Goal: Task Accomplishment & Management: Manage account settings

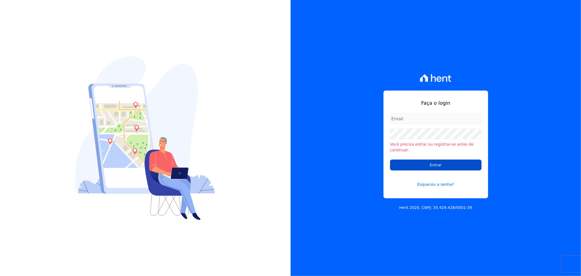
type input "[EMAIL_ADDRESS][PERSON_NAME][DOMAIN_NAME]"
click at [402, 164] on input "Entrar" at bounding box center [436, 164] width 92 height 11
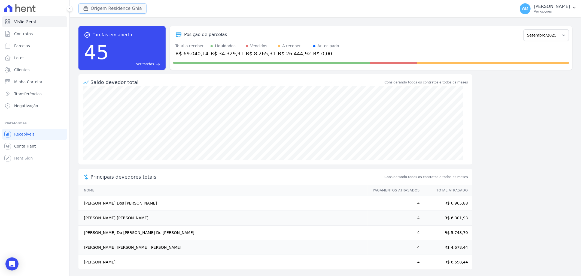
click at [90, 8] on button "Origem Residence Ghia" at bounding box center [112, 8] width 68 height 10
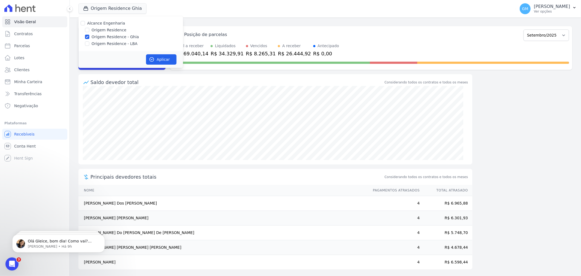
click at [105, 30] on label "Origem Residence" at bounding box center [109, 30] width 35 height 6
click at [89, 30] on input "Origem Residence" at bounding box center [87, 30] width 4 height 4
checkbox input "true"
click at [102, 36] on label "Origem Residence - Ghia" at bounding box center [115, 37] width 47 height 6
click at [89, 36] on input "Origem Residence - Ghia" at bounding box center [87, 37] width 4 height 4
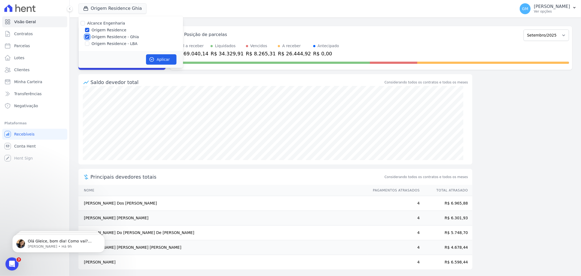
checkbox input "false"
click at [111, 41] on label "Origem Residence - LBA" at bounding box center [115, 44] width 46 height 6
click at [89, 41] on input "Origem Residence - LBA" at bounding box center [87, 43] width 4 height 4
checkbox input "true"
click at [103, 30] on label "Origem Residence" at bounding box center [109, 30] width 35 height 6
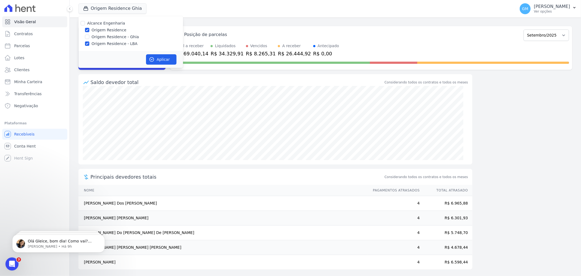
click at [89, 30] on input "Origem Residence" at bounding box center [87, 30] width 4 height 4
checkbox input "false"
click at [33, 84] on span "Minha Carteira" at bounding box center [28, 81] width 28 height 5
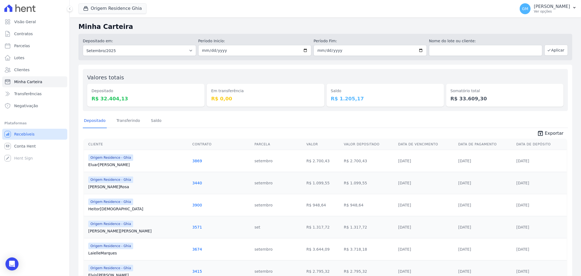
click at [35, 136] on link "Recebíveis" at bounding box center [34, 134] width 65 height 11
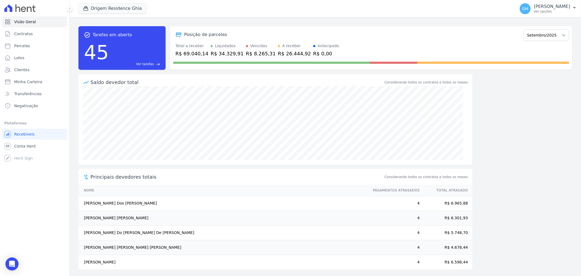
scroll to position [2, 0]
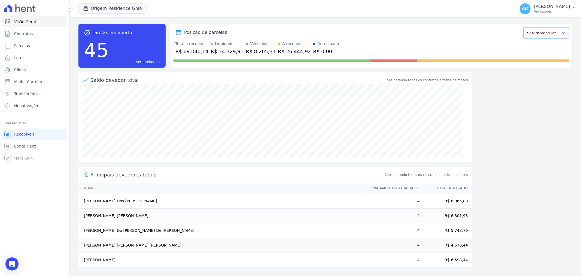
drag, startPoint x: 564, startPoint y: 34, endPoint x: 556, endPoint y: 35, distance: 8.2
click at [563, 33] on select "Maio/2023 Junho/2023 Julho/2023 Agosto/2023 Setembro/2023 Outubro/2023 Novembro…" at bounding box center [545, 32] width 45 height 11
click at [452, 41] on div "Total a receber R$ 69.040,14 Liquidados R$ 34.329,91 Vencidos R$ 8.265,31 A rec…" at bounding box center [371, 48] width 396 height 14
click at [40, 93] on link "Transferências" at bounding box center [34, 93] width 65 height 11
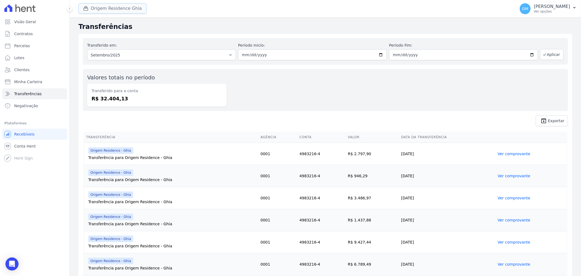
click at [126, 7] on button "Origem Residence Ghia" at bounding box center [112, 8] width 68 height 10
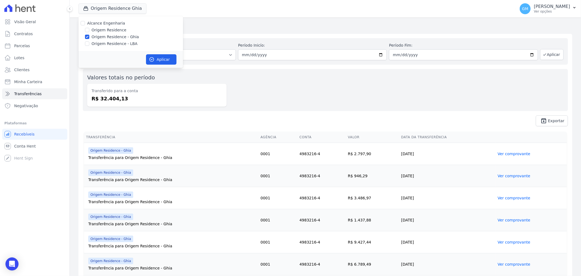
click at [114, 29] on label "Origem Residence" at bounding box center [109, 30] width 35 height 6
click at [89, 29] on input "Origem Residence" at bounding box center [87, 30] width 4 height 4
checkbox input "true"
click at [102, 36] on label "Origem Residence - Ghia" at bounding box center [115, 37] width 47 height 6
click at [89, 36] on input "Origem Residence - Ghia" at bounding box center [87, 37] width 4 height 4
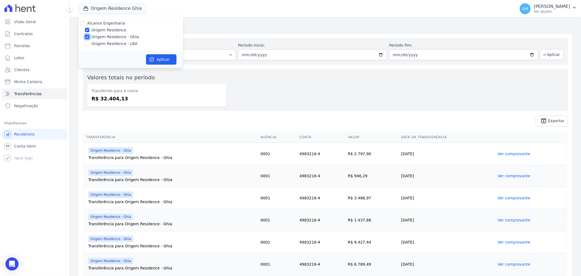
checkbox input "false"
click at [162, 57] on button "Aplicar" at bounding box center [161, 59] width 31 height 10
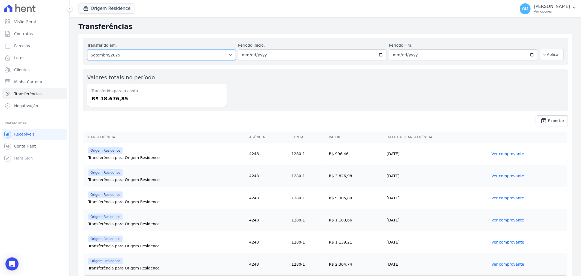
click at [211, 60] on select "Todos os meses Novembro/2024 Dezembro/2024 Janeiro/2025 Fevereiro/2025 Março/20…" at bounding box center [161, 54] width 149 height 11
select select "06/2025"
click at [87, 49] on select "Todos os meses Novembro/2024 Dezembro/2024 Janeiro/2025 Fevereiro/2025 Março/20…" at bounding box center [161, 54] width 149 height 11
click at [537, 54] on div "Transferido em: Todos os meses Novembro/2024 Dezembro/2024 Janeiro/2025 Feverei…" at bounding box center [325, 51] width 485 height 26
click at [542, 54] on icon "button" at bounding box center [544, 54] width 4 height 4
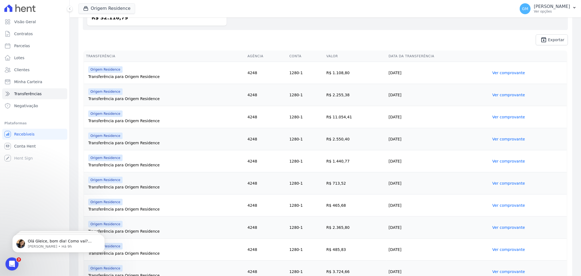
scroll to position [51, 0]
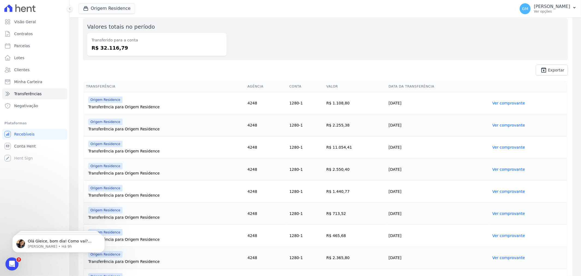
click at [499, 101] on link "Ver comprovante" at bounding box center [508, 103] width 33 height 4
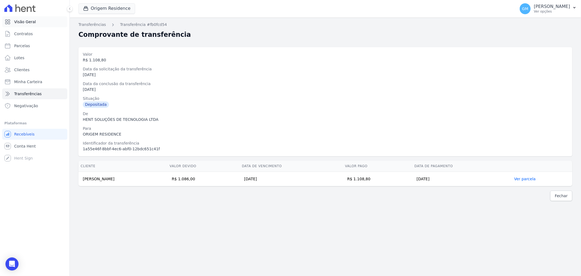
click at [30, 23] on span "Visão Geral" at bounding box center [25, 21] width 22 height 5
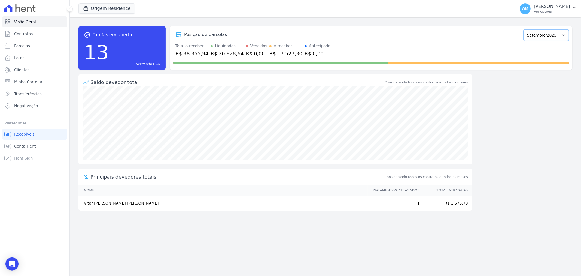
click at [559, 35] on select "Agosto/2024 Setembro/2024 Outubro/2024 Novembro/2024 Dezembro/2024 Janeiro/2025…" at bounding box center [545, 34] width 45 height 11
select select "07/2025"
click at [526, 29] on select "Agosto/2024 Setembro/2024 Outubro/2024 Novembro/2024 Dezembro/2024 Janeiro/2025…" at bounding box center [545, 34] width 45 height 11
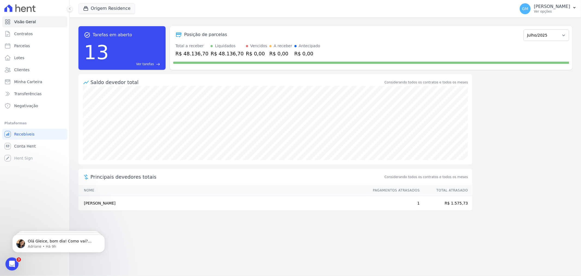
click at [135, 50] on div "13 Ver tarefas east" at bounding box center [122, 52] width 76 height 28
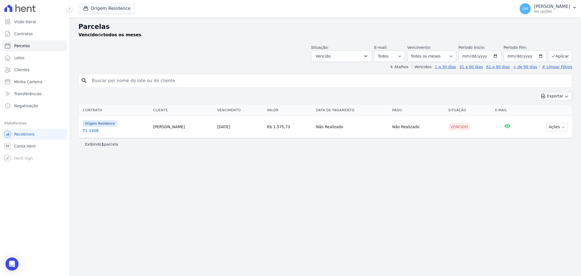
select select
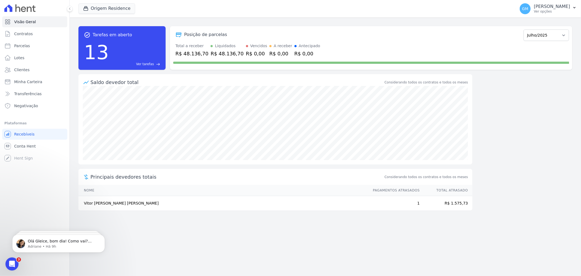
click at [142, 63] on span "Ver tarefas" at bounding box center [145, 64] width 18 height 5
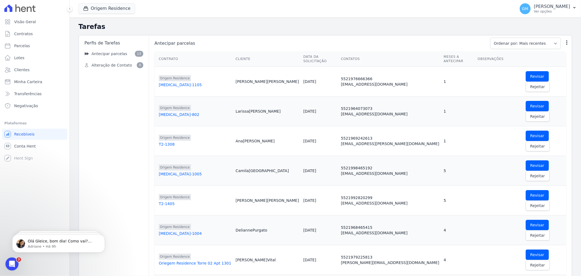
click at [165, 82] on div "[MEDICAL_DATA]-1105" at bounding box center [195, 84] width 72 height 5
click at [564, 45] on icon "button" at bounding box center [566, 42] width 5 height 5
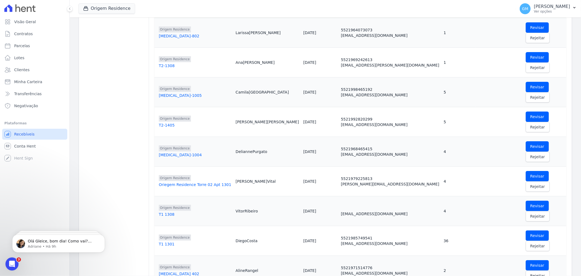
click at [29, 136] on span "Recebíveis" at bounding box center [24, 133] width 20 height 5
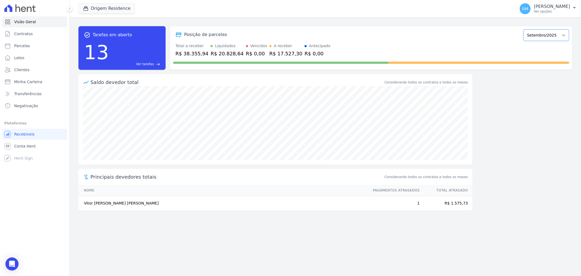
click at [546, 37] on select "Agosto/2024 Setembro/2024 Outubro/2024 Novembro/2024 Dezembro/2024 Janeiro/2025…" at bounding box center [545, 34] width 45 height 11
select select "07/2025"
click at [526, 29] on select "Agosto/2024 Setembro/2024 Outubro/2024 Novembro/2024 Dezembro/2024 Janeiro/2025…" at bounding box center [545, 34] width 45 height 11
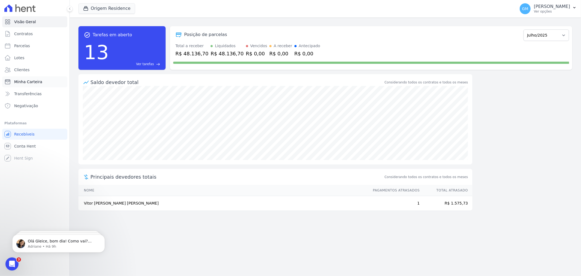
click at [39, 82] on span "Minha Carteira" at bounding box center [28, 81] width 28 height 5
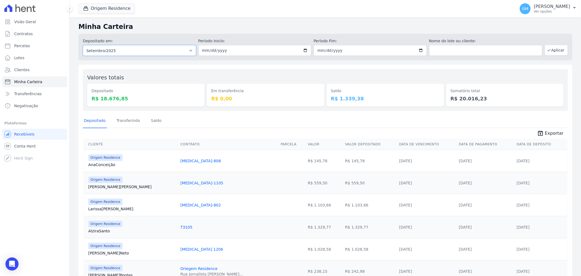
click at [186, 50] on select "Todos os meses Agosto/2024 Setembro/2024 Outubro/2024 Novembro/2024 Dezembro/20…" at bounding box center [139, 50] width 113 height 11
select select "07/2025"
click at [83, 45] on select "Todos os meses Agosto/2024 Setembro/2024 Outubro/2024 Novembro/2024 Dezembro/20…" at bounding box center [139, 50] width 113 height 11
click at [553, 53] on button "Aplicar" at bounding box center [555, 50] width 23 height 11
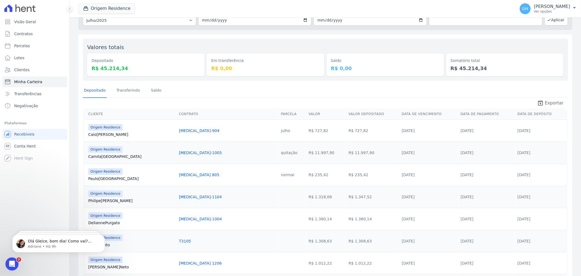
click at [549, 101] on span "Exportar" at bounding box center [554, 103] width 19 height 7
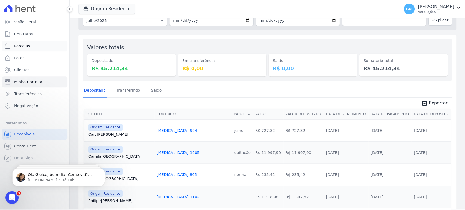
scroll to position [30, 0]
